Goal: Task Accomplishment & Management: Complete application form

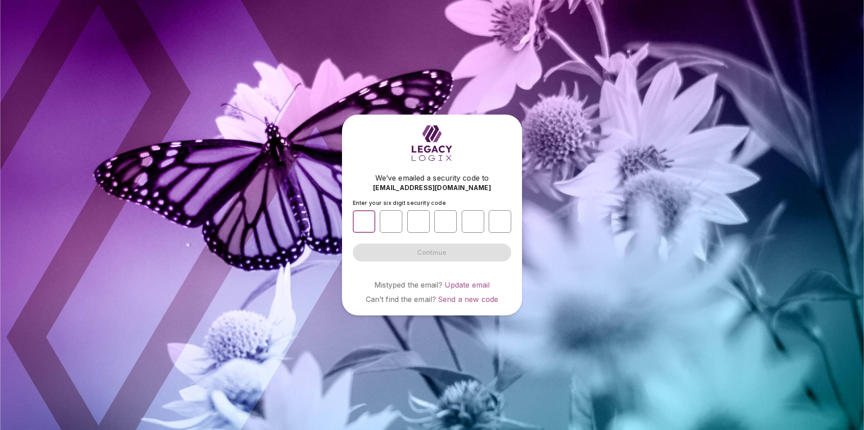
click at [370, 215] on input "number" at bounding box center [364, 221] width 22 height 22
type input "*"
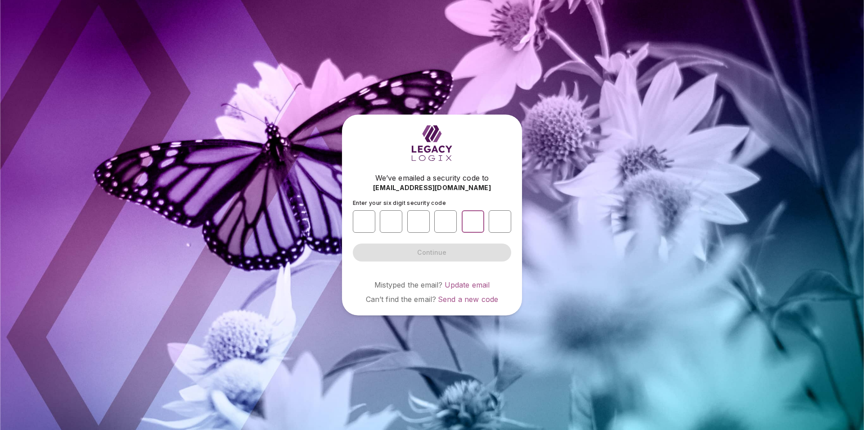
type input "*"
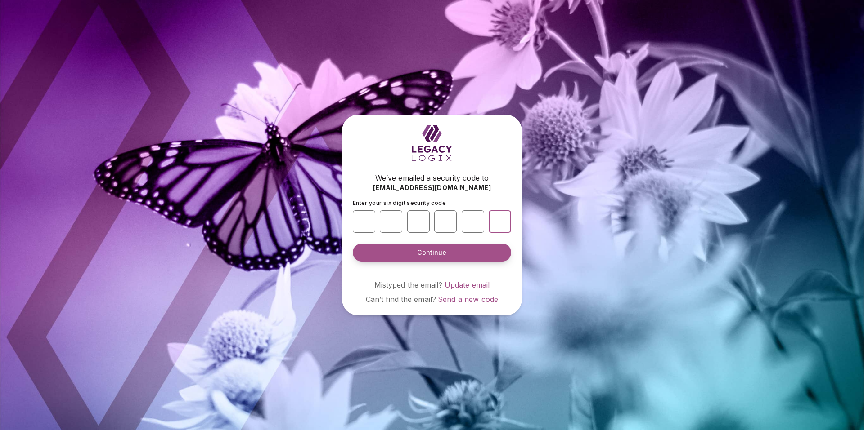
type input "*"
click at [433, 255] on span "Continue" at bounding box center [431, 252] width 29 height 9
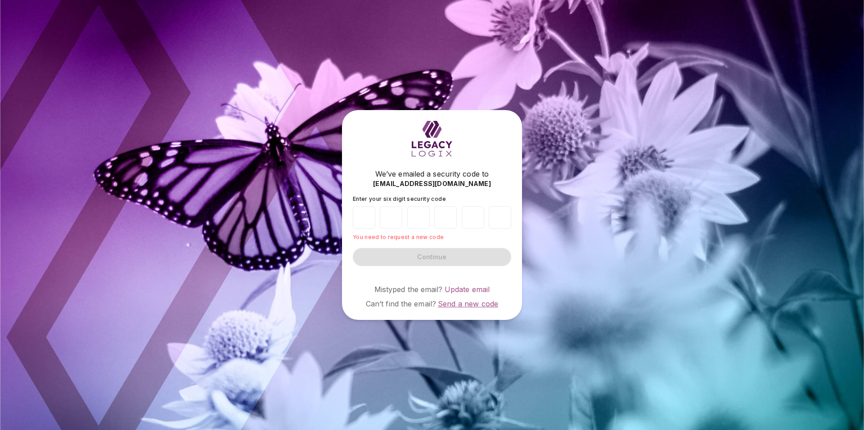
click at [479, 302] on span "Send a new code" at bounding box center [468, 304] width 60 height 9
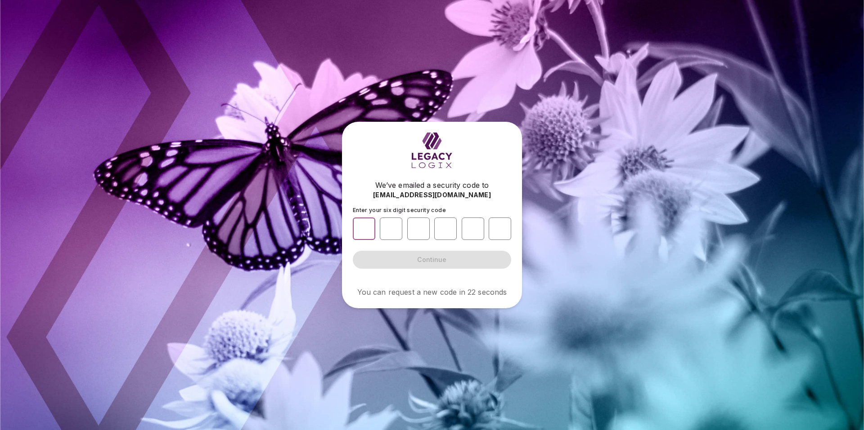
click at [364, 230] on input "number" at bounding box center [364, 229] width 22 height 22
type input "*"
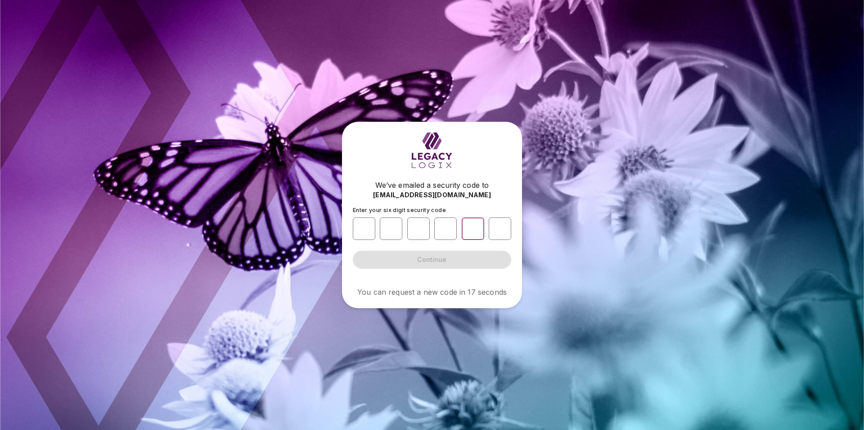
type input "*"
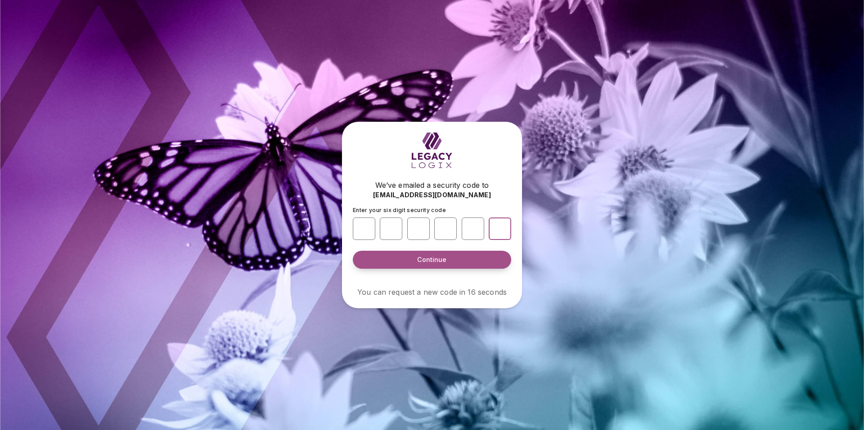
type input "*"
click at [439, 259] on span "Continue" at bounding box center [431, 259] width 29 height 9
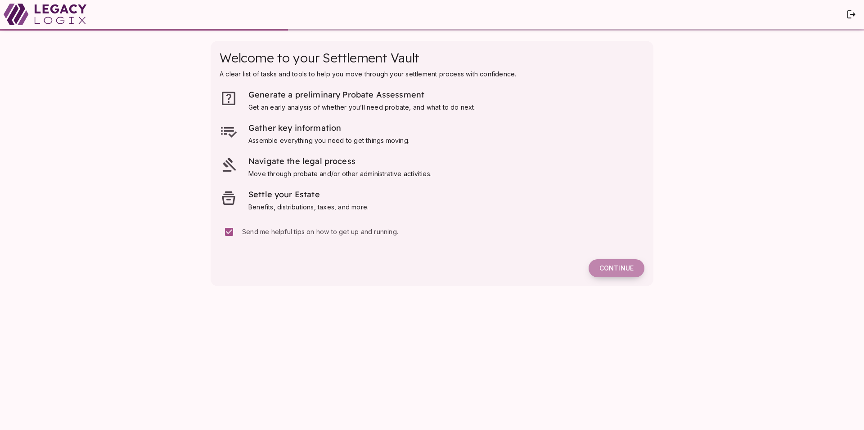
click at [614, 271] on span "Continue" at bounding box center [616, 268] width 34 height 8
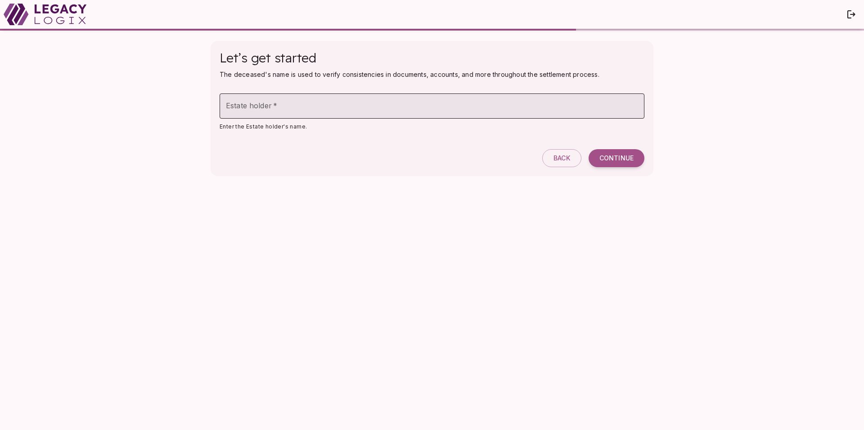
click at [303, 107] on input "Estate holder   *" at bounding box center [431, 106] width 425 height 25
type input "**********"
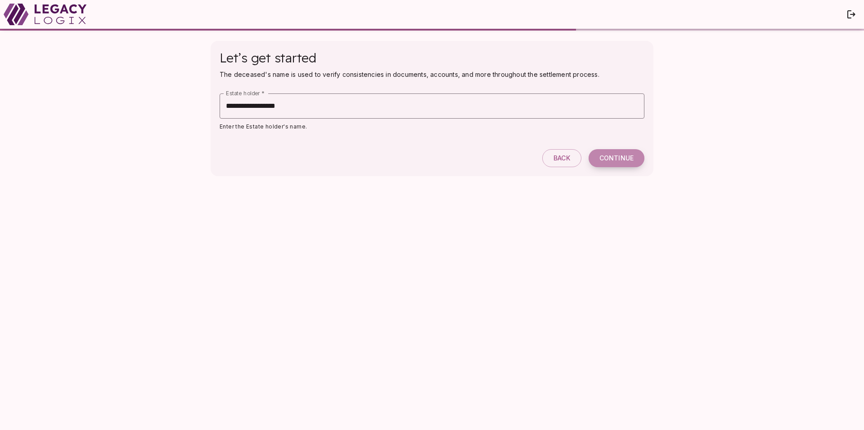
click at [624, 157] on span "Continue" at bounding box center [616, 158] width 34 height 8
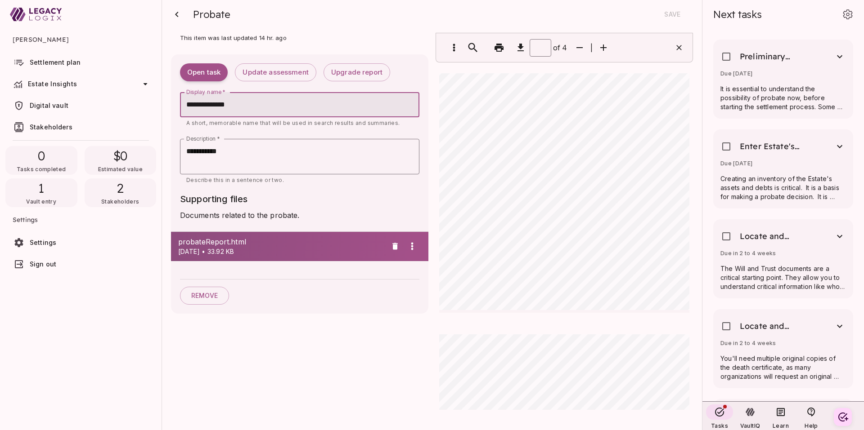
scroll to position [810, 0]
type input "*"
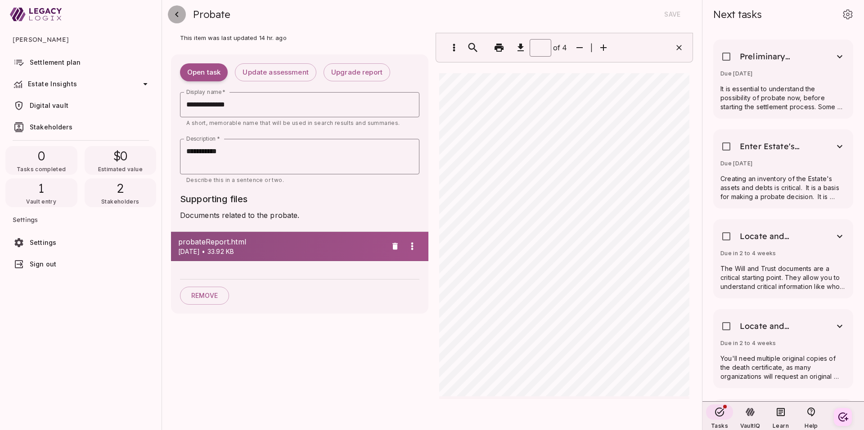
click at [179, 14] on icon "button" at bounding box center [176, 14] width 11 height 11
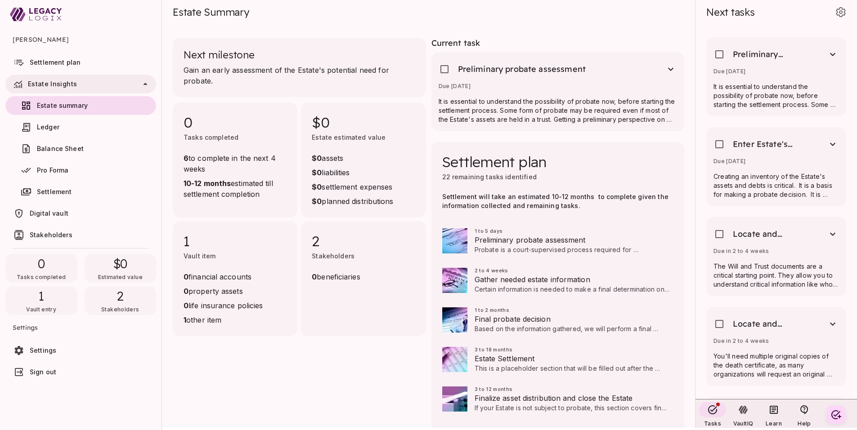
scroll to position [0, 0]
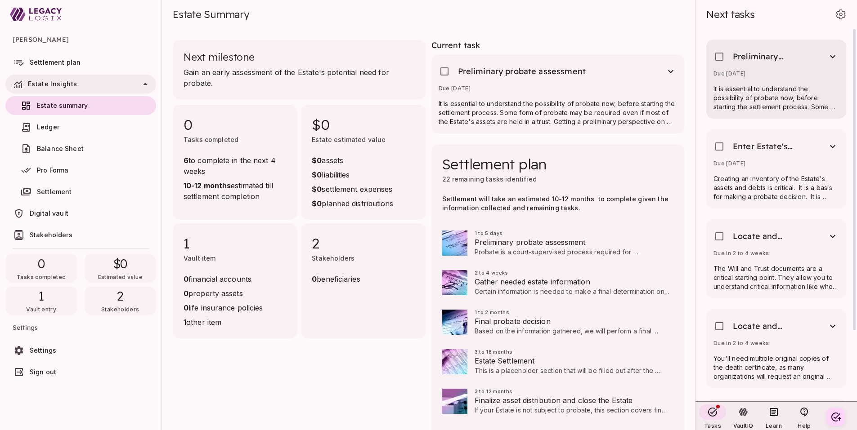
click at [760, 113] on div "Preliminary probate assessment Due [DATE] It is essential to understand the pos…" at bounding box center [776, 79] width 140 height 79
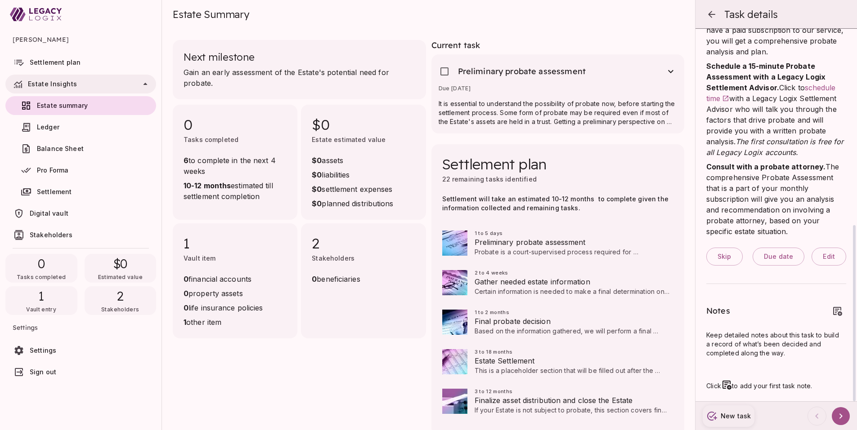
scroll to position [11, 0]
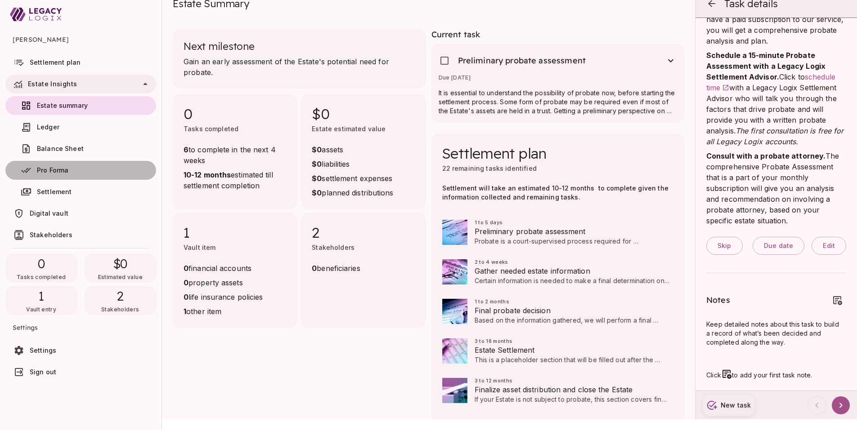
click at [42, 172] on span "Pro Forma" at bounding box center [52, 170] width 31 height 8
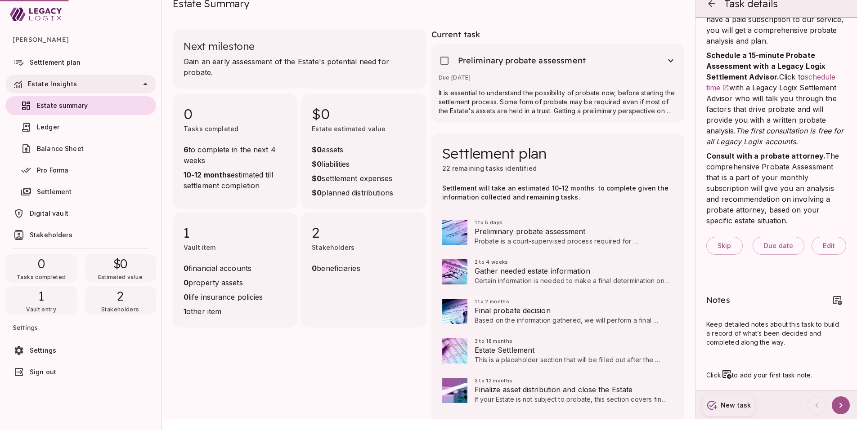
scroll to position [0, 0]
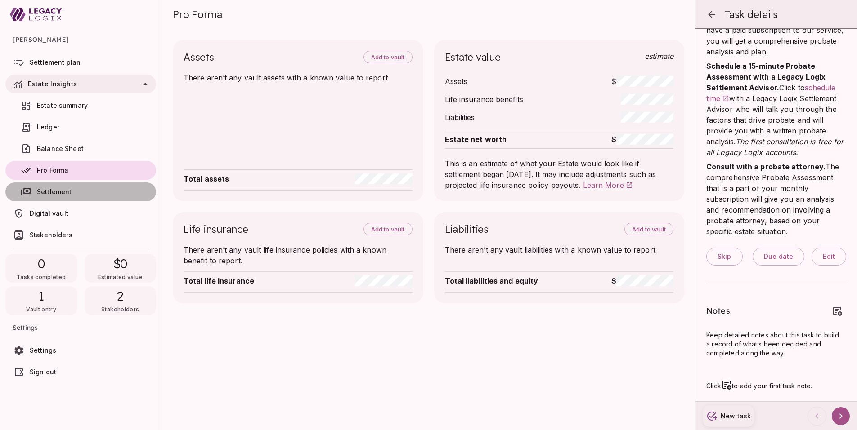
click at [45, 194] on span "Settlement" at bounding box center [54, 192] width 35 height 8
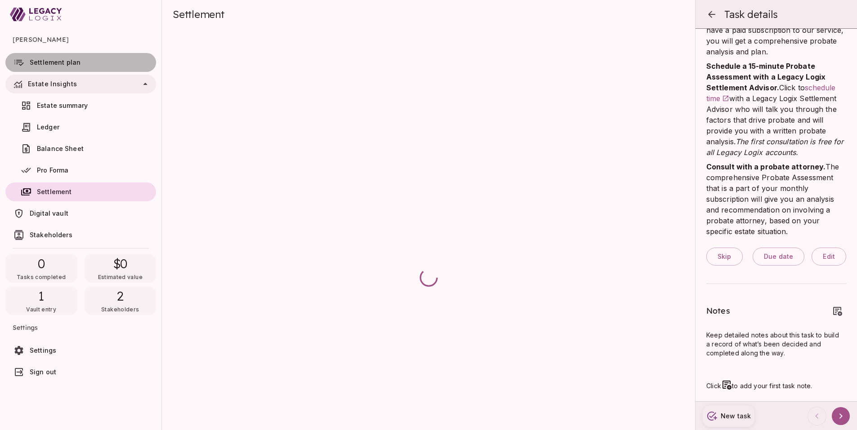
click at [64, 63] on span "Settlement plan" at bounding box center [55, 62] width 51 height 8
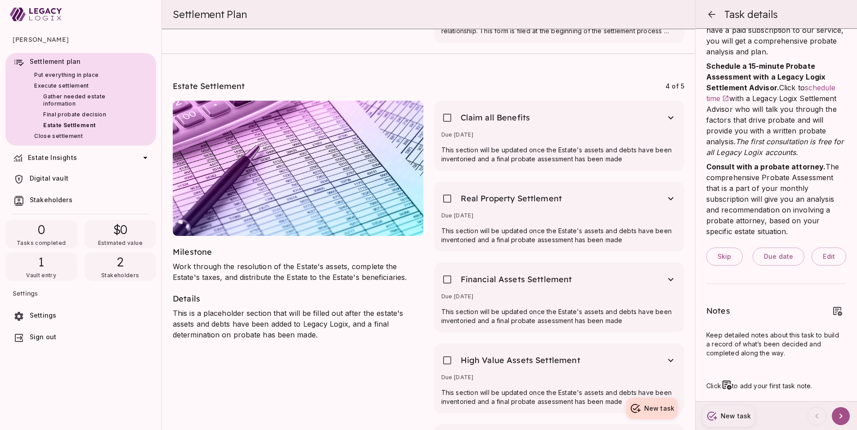
scroll to position [1664, 0]
